Goal: Task Accomplishment & Management: Use online tool/utility

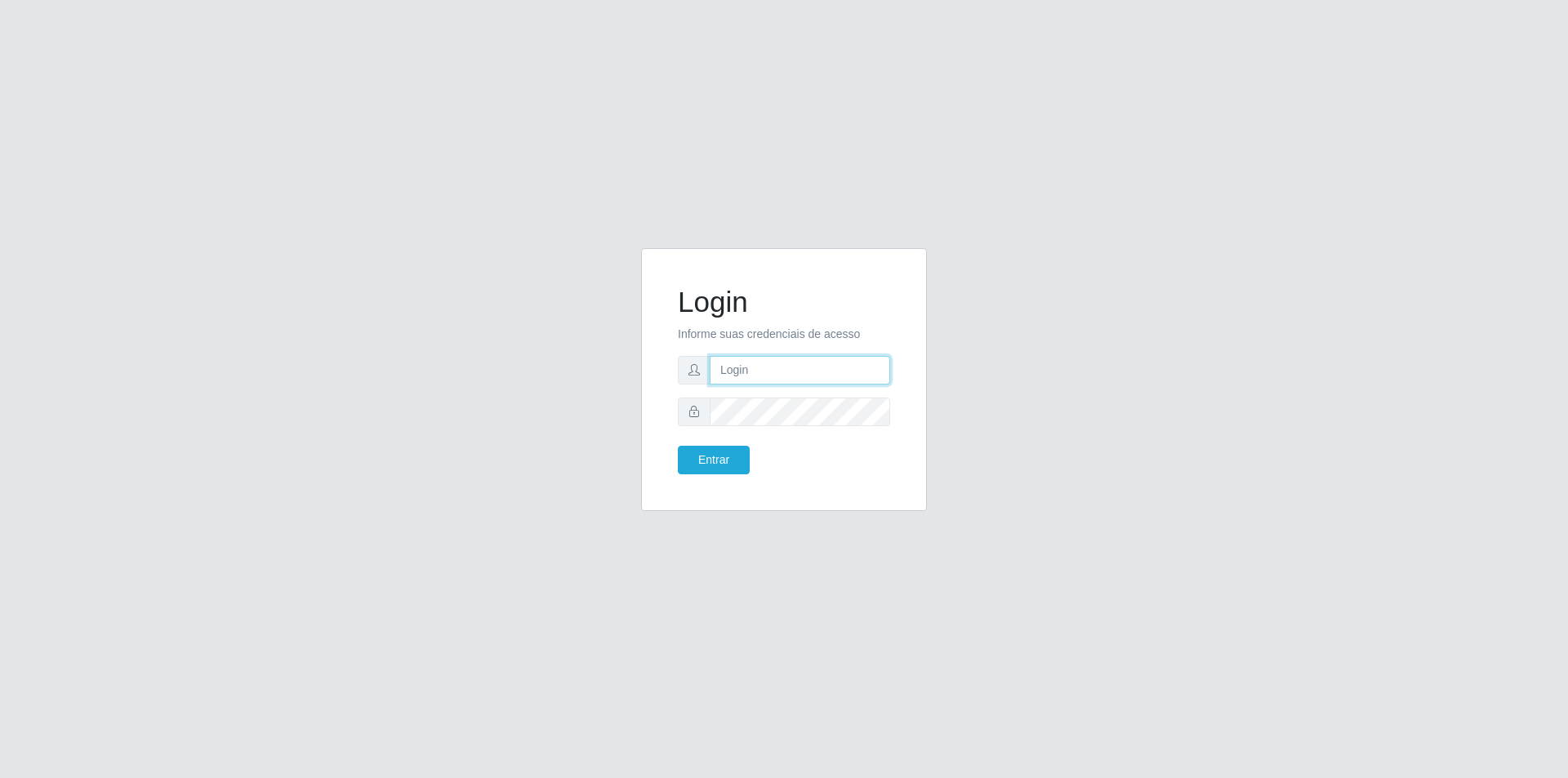
click at [746, 381] on input "text" at bounding box center [800, 370] width 181 height 28
type input "[EMAIL_ADDRESS][DOMAIN_NAME]"
click at [678, 446] on button "Entrar" at bounding box center [714, 460] width 72 height 28
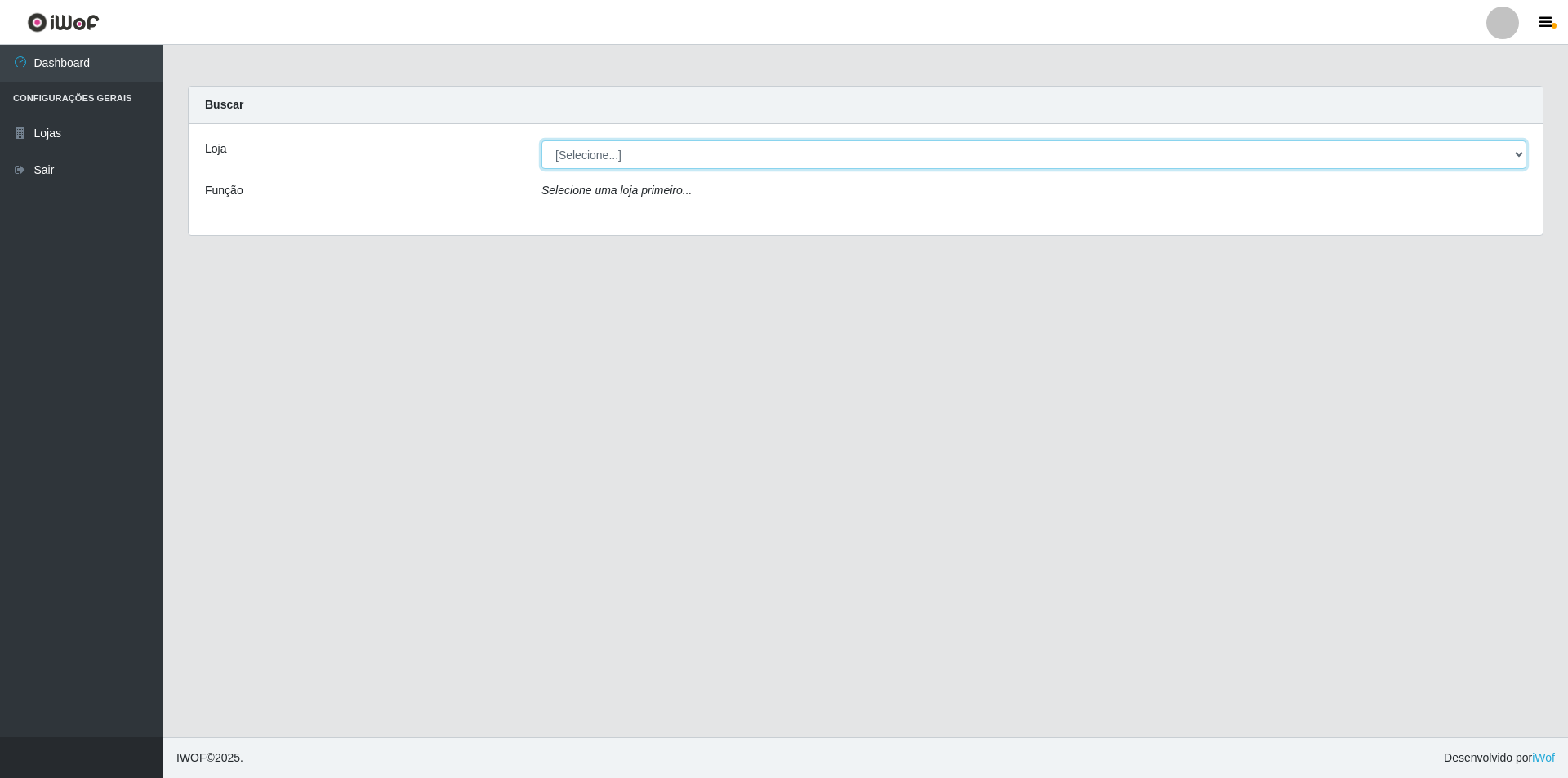
click at [789, 163] on select "[Selecione...] Atacado Vem - [STREET_ADDRESS]" at bounding box center [1034, 154] width 985 height 28
select select "449"
click at [541, 140] on select "[Selecione...] Atacado Vem - [STREET_ADDRESS]" at bounding box center [1034, 154] width 985 height 28
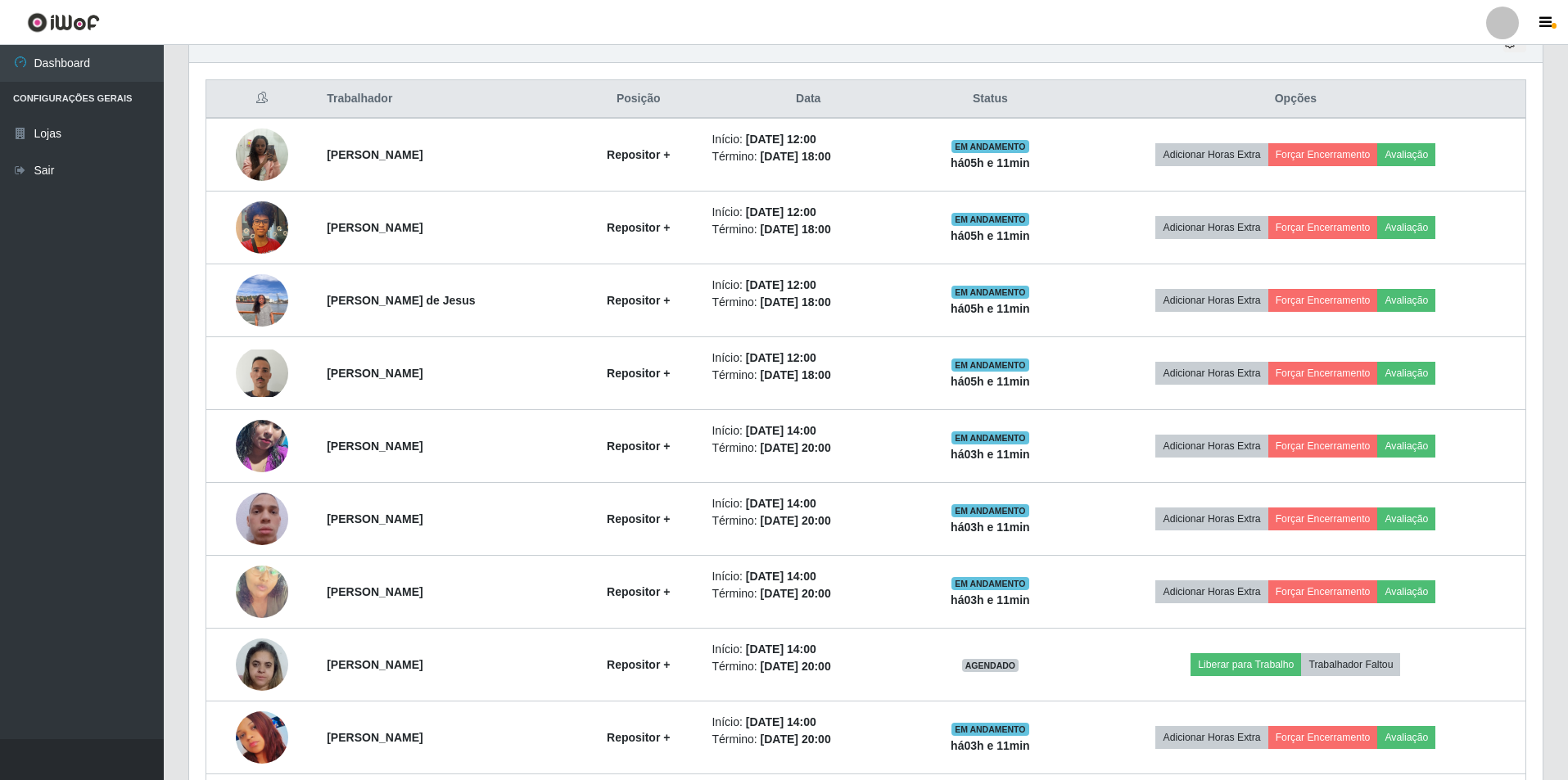
scroll to position [744, 0]
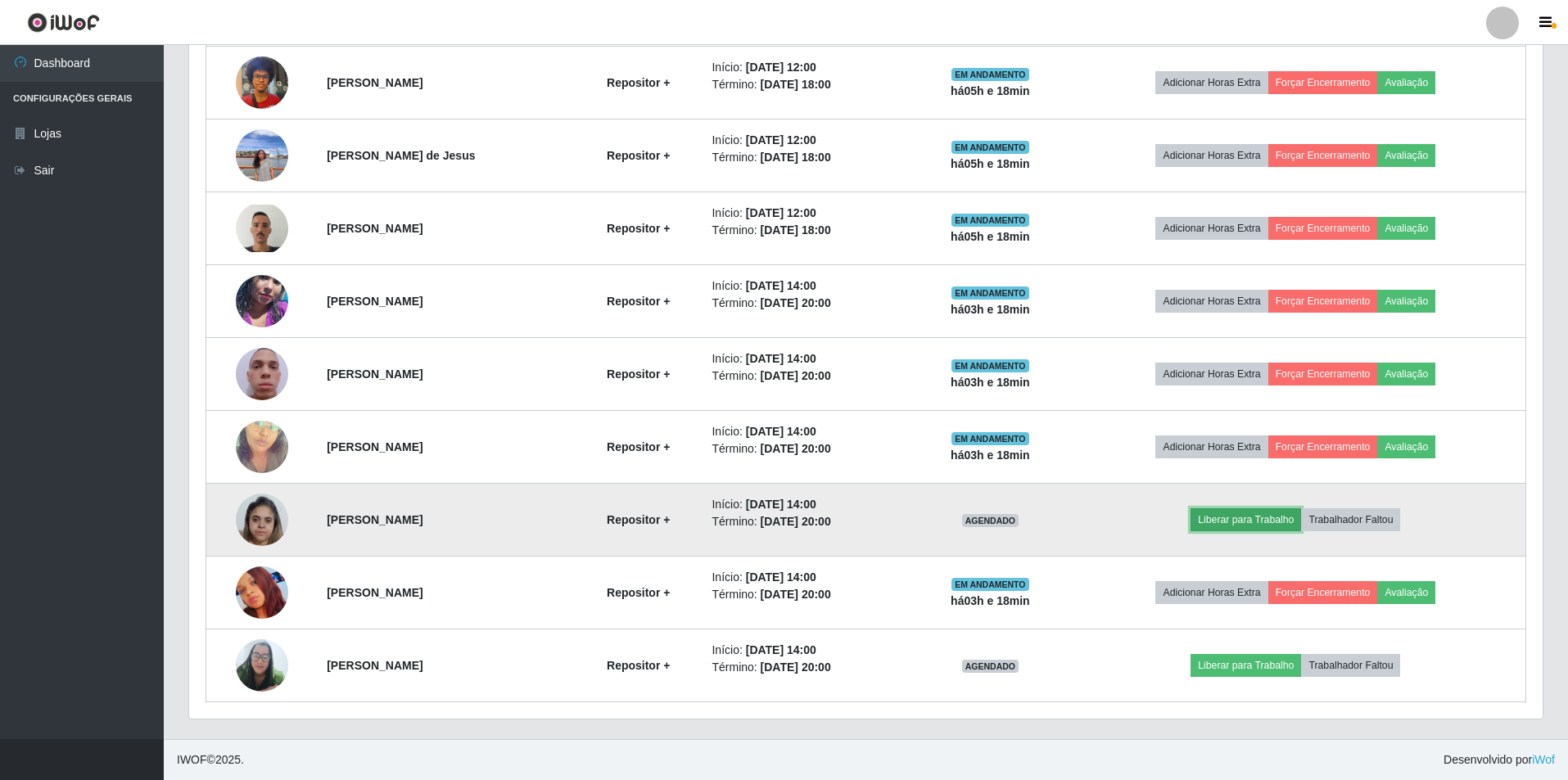
click at [1276, 521] on button "Liberar para Trabalho" at bounding box center [1245, 520] width 110 height 23
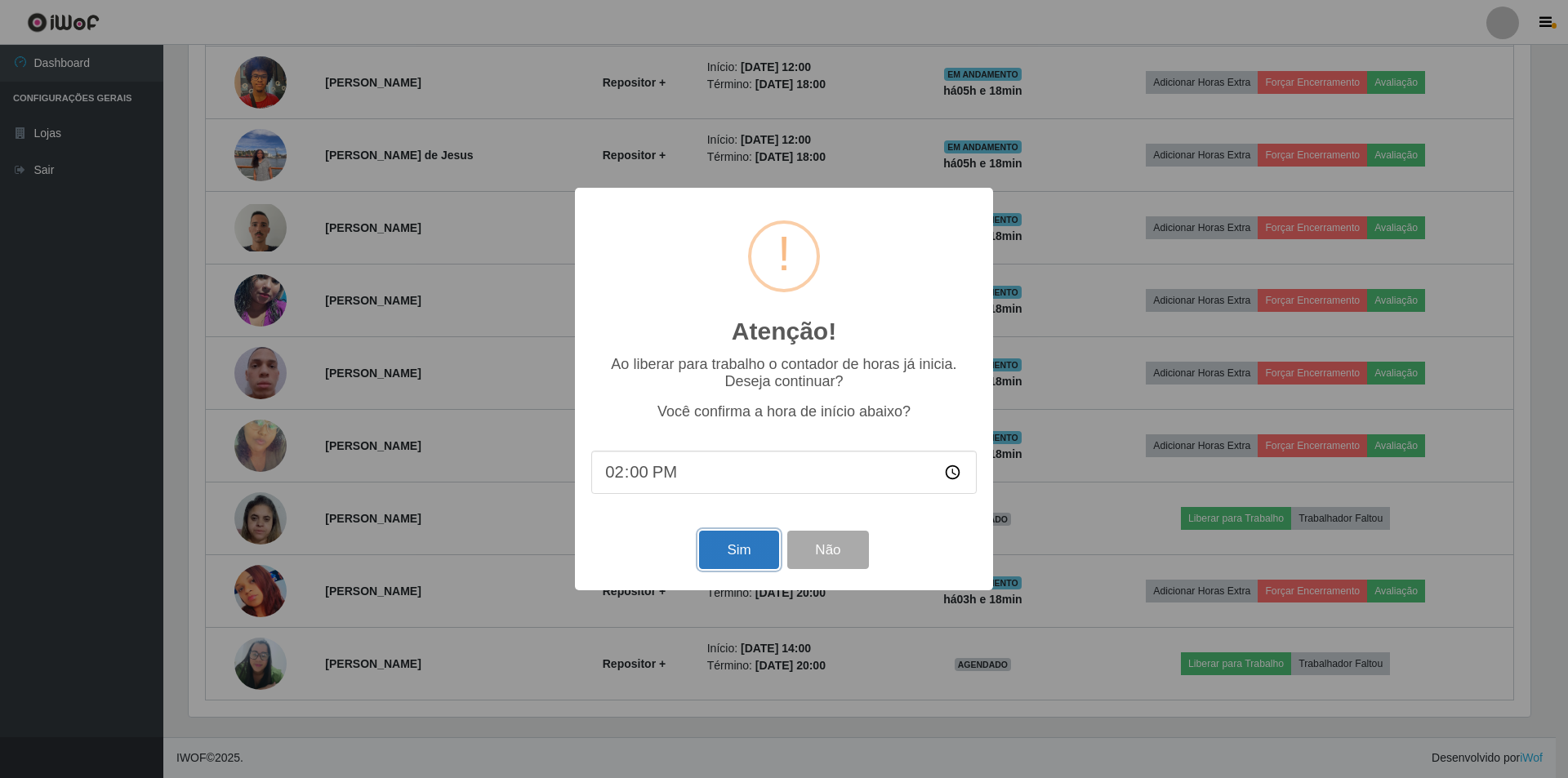
click at [740, 563] on button "Sim" at bounding box center [739, 550] width 79 height 39
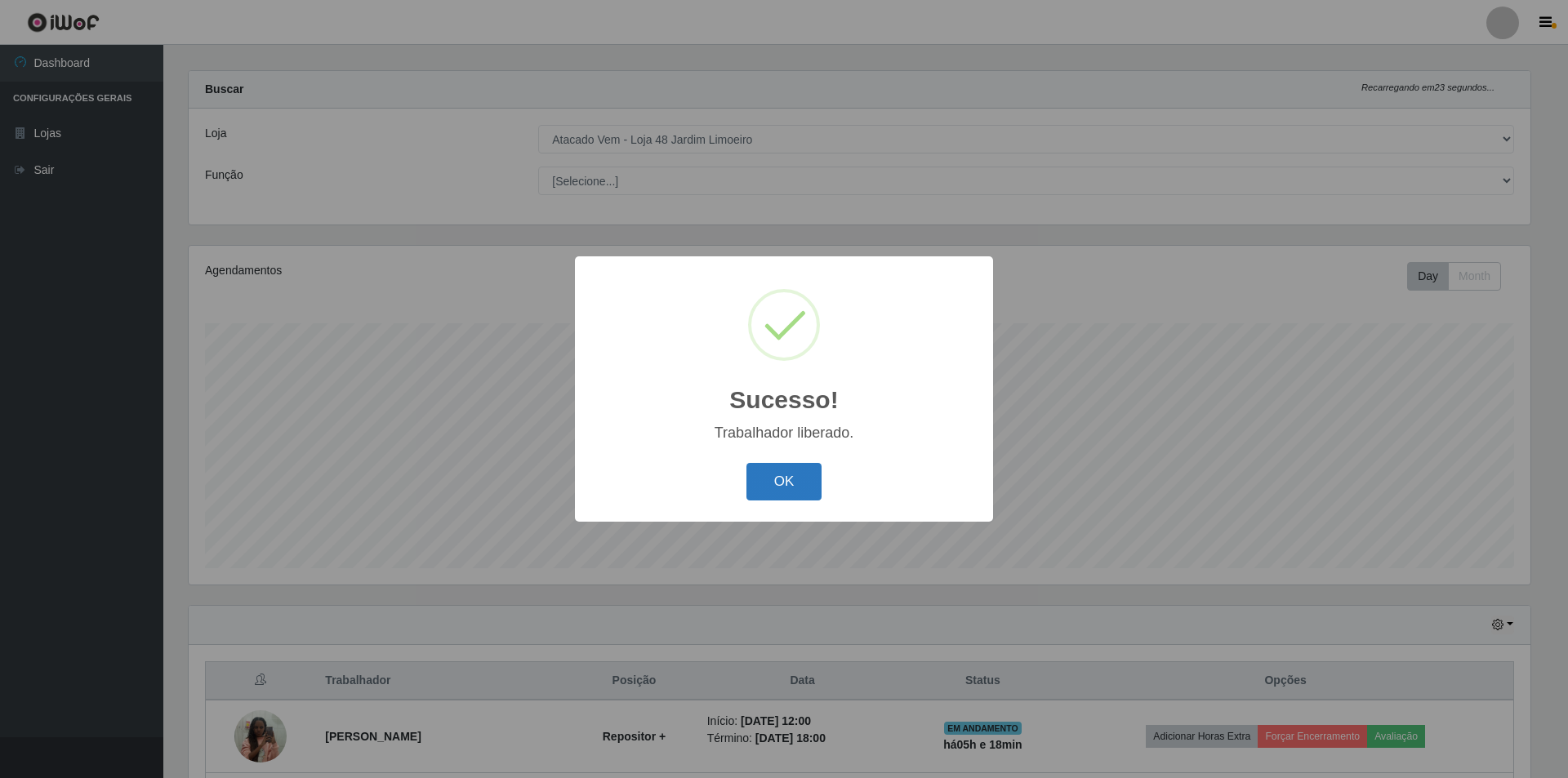
click at [791, 491] on button "OK" at bounding box center [784, 483] width 76 height 39
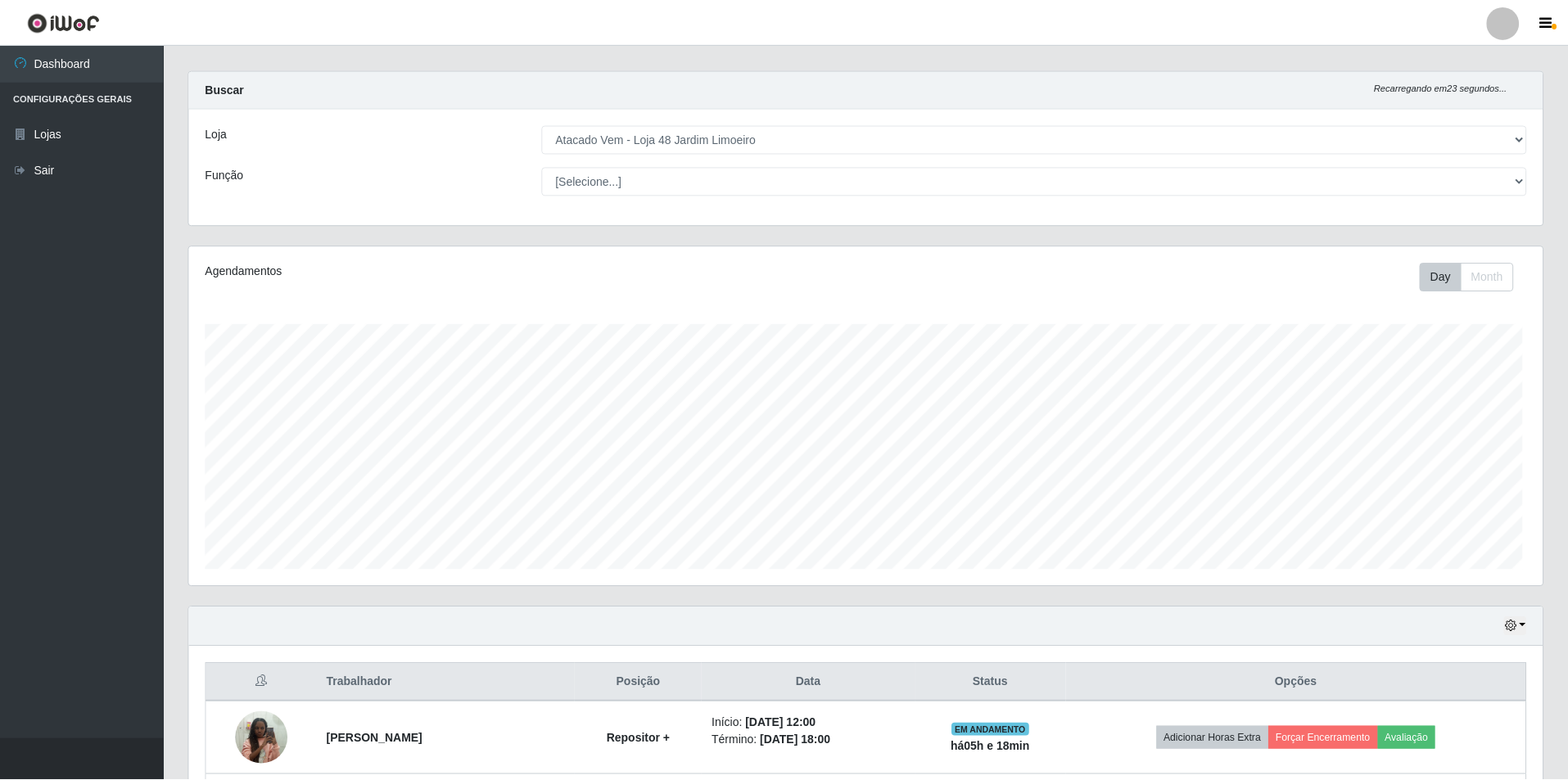
scroll to position [339, 1354]
